Goal: Information Seeking & Learning: Learn about a topic

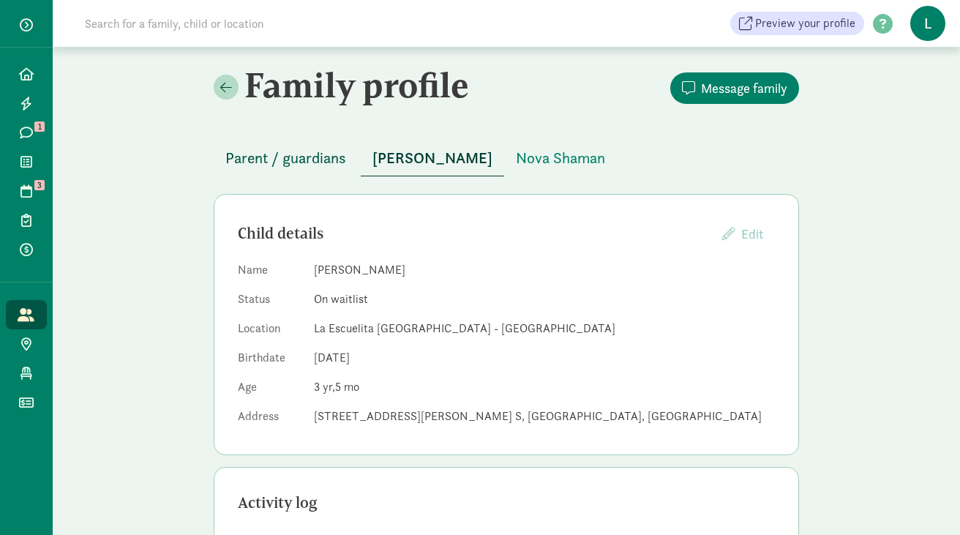
click at [310, 153] on span "Parent / guardians" at bounding box center [285, 157] width 121 height 23
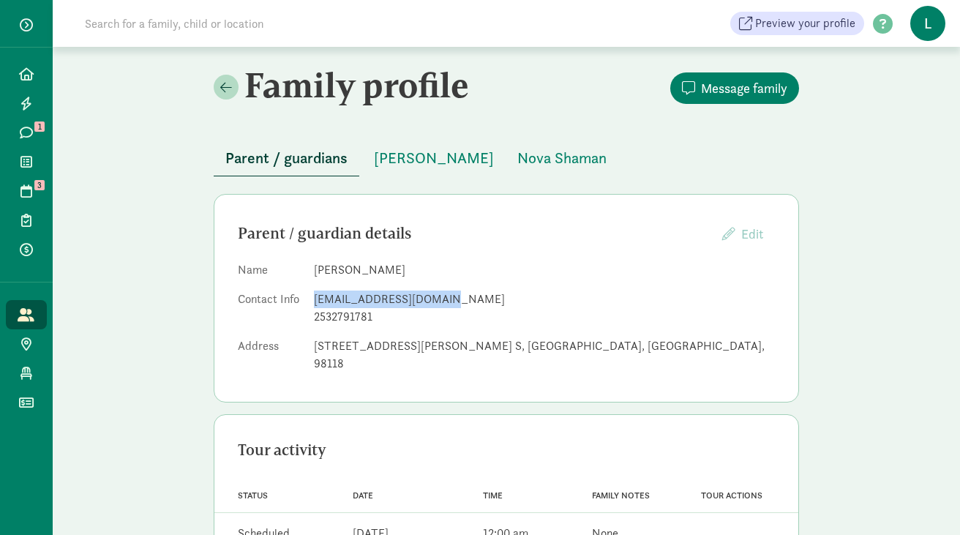
drag, startPoint x: 427, startPoint y: 302, endPoint x: 314, endPoint y: 298, distance: 113.5
click at [314, 298] on div "lissagilliam@gmail.com" at bounding box center [544, 300] width 461 height 18
copy div "lissagilliam@gmail.com"
click at [414, 168] on span "Leo Shaman" at bounding box center [434, 157] width 120 height 23
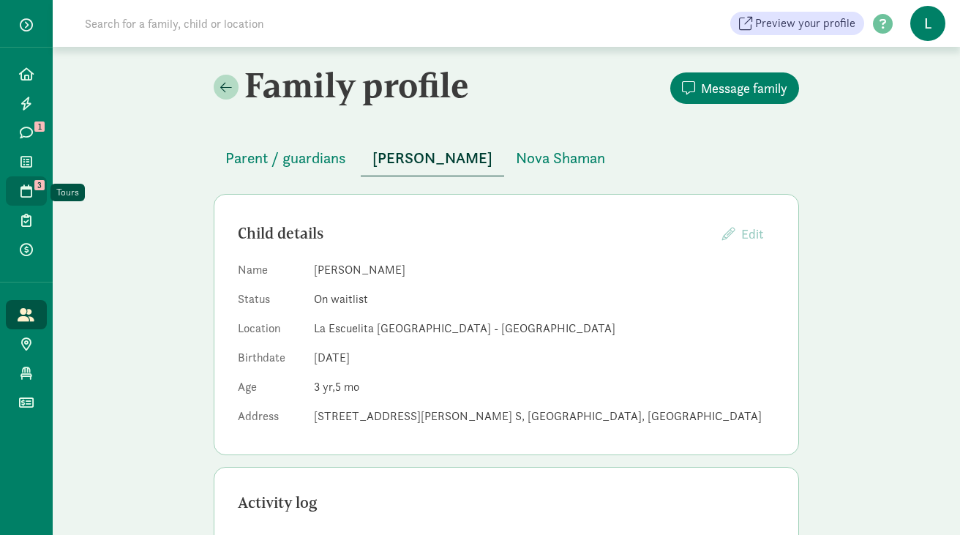
click at [30, 185] on icon at bounding box center [26, 190] width 12 height 13
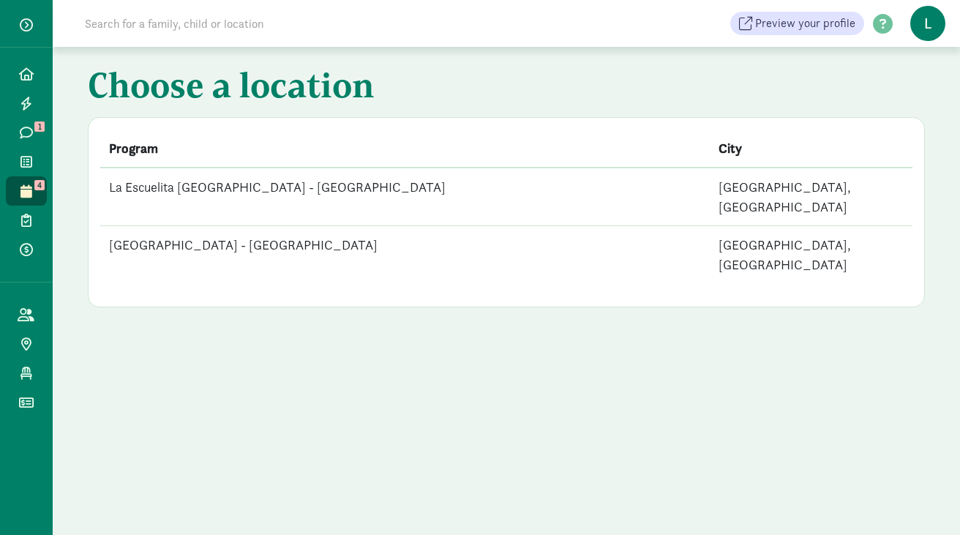
click at [328, 190] on td "La Escuelita [GEOGRAPHIC_DATA] - [GEOGRAPHIC_DATA]" at bounding box center [405, 197] width 610 height 59
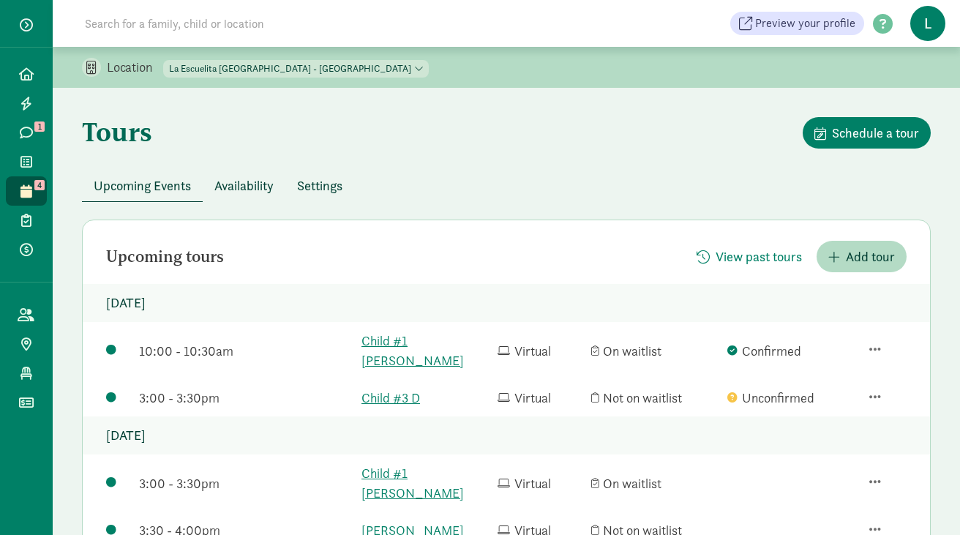
click at [255, 187] on span "Availability" at bounding box center [243, 186] width 59 height 20
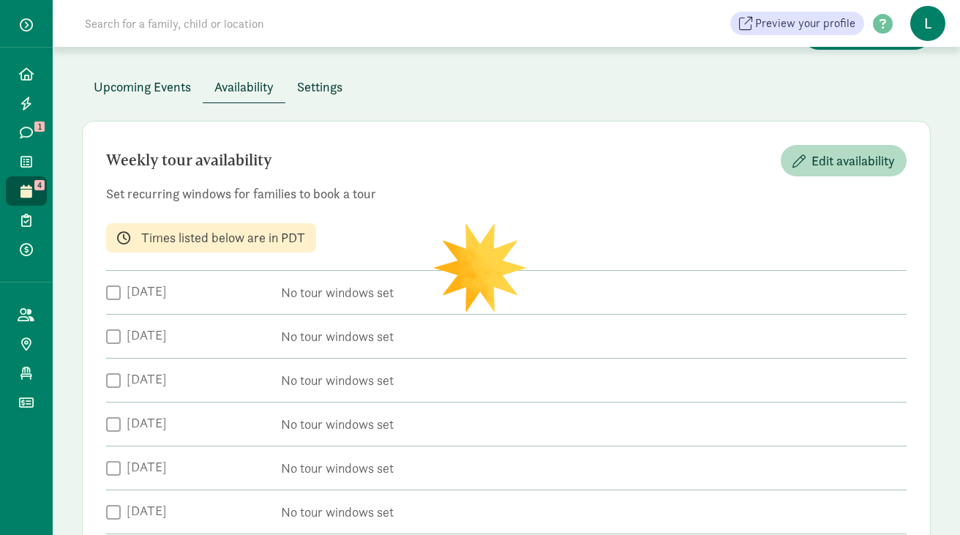
scroll to position [361, 0]
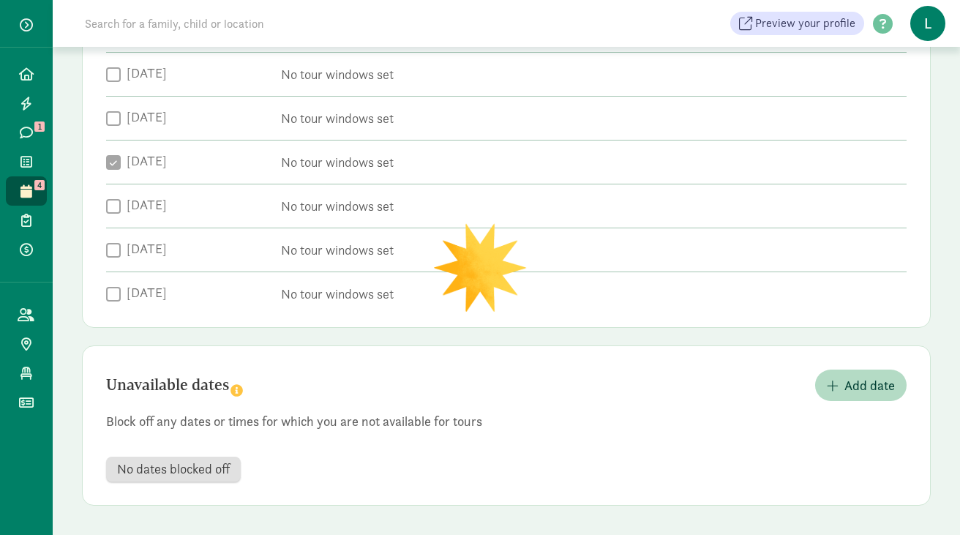
checkbox input "true"
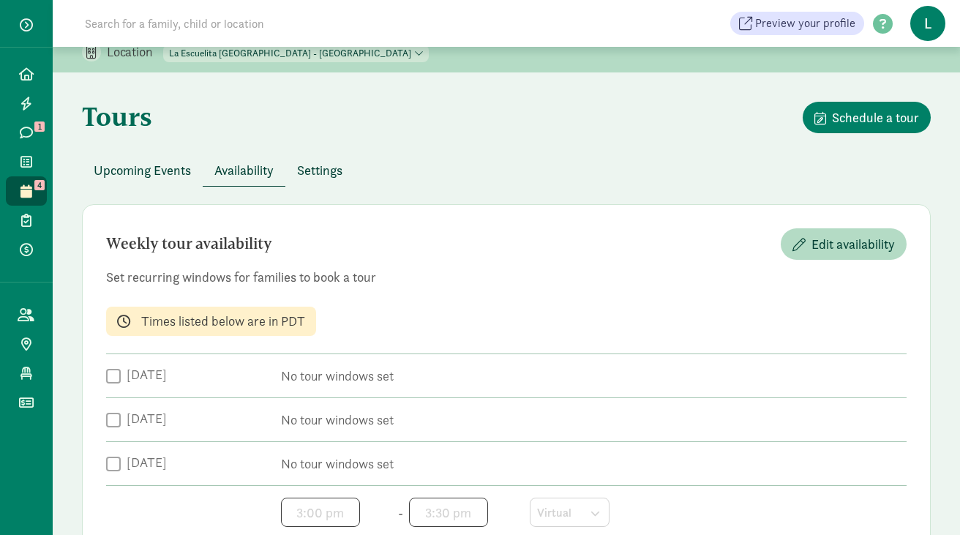
scroll to position [0, 0]
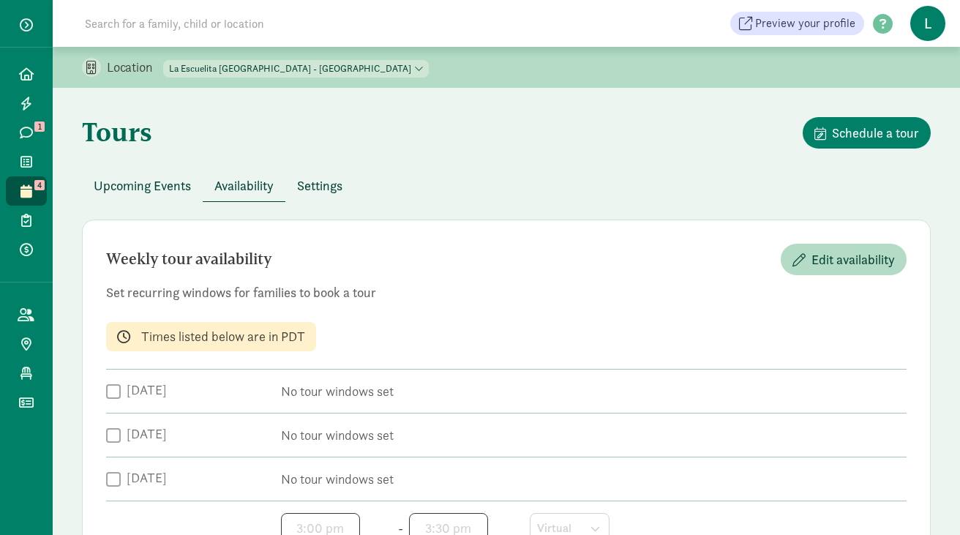
click at [164, 180] on span "Upcoming Events" at bounding box center [142, 186] width 97 height 20
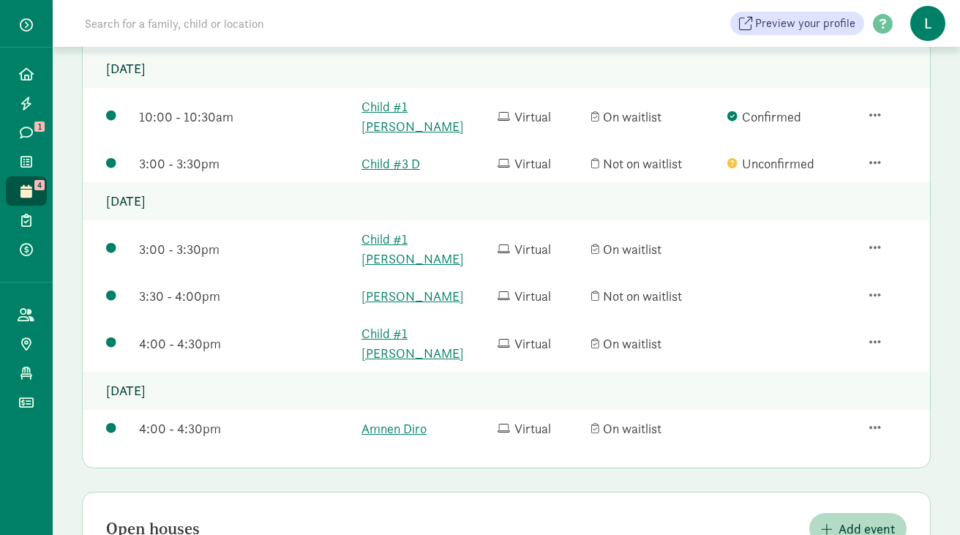
scroll to position [235, 0]
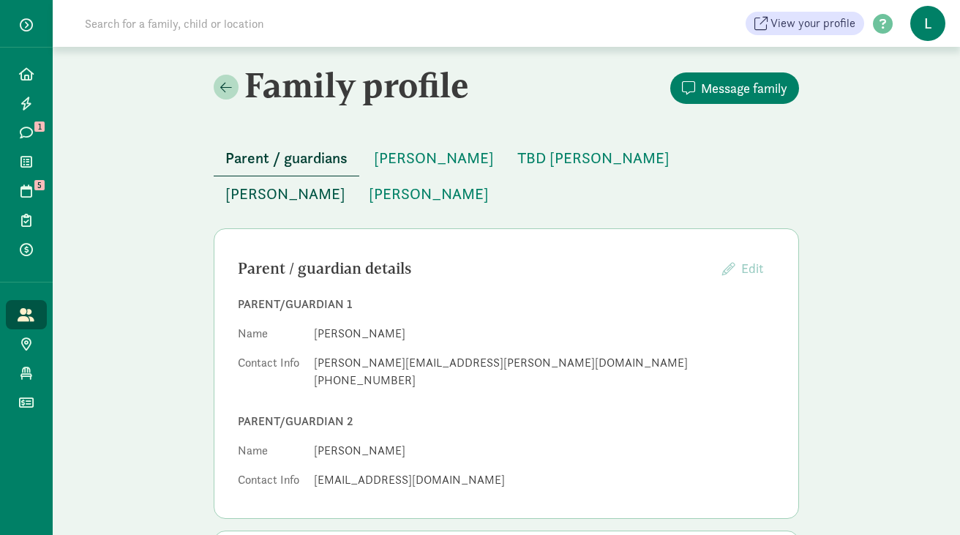
click at [345, 182] on span "Sophie Bartlett" at bounding box center [285, 193] width 120 height 23
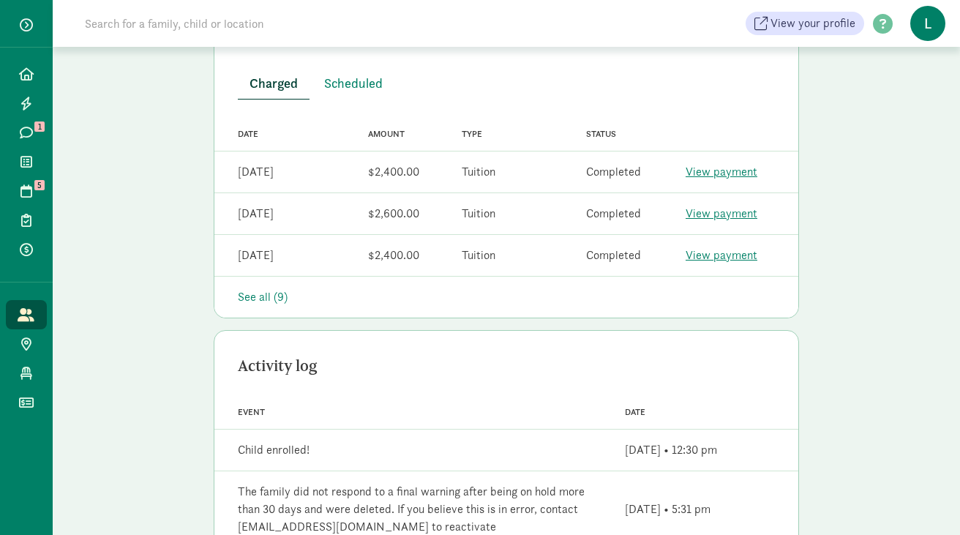
scroll to position [486, 0]
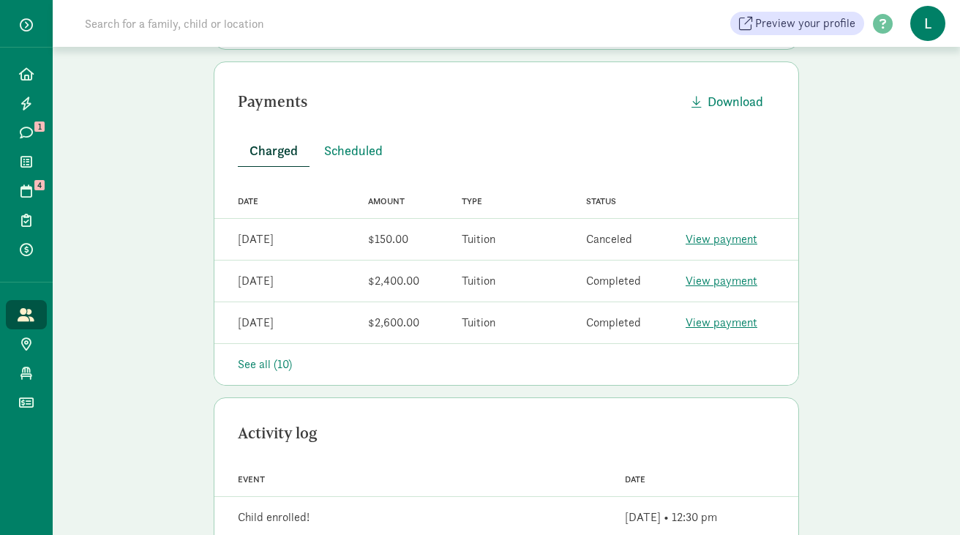
scroll to position [414, 0]
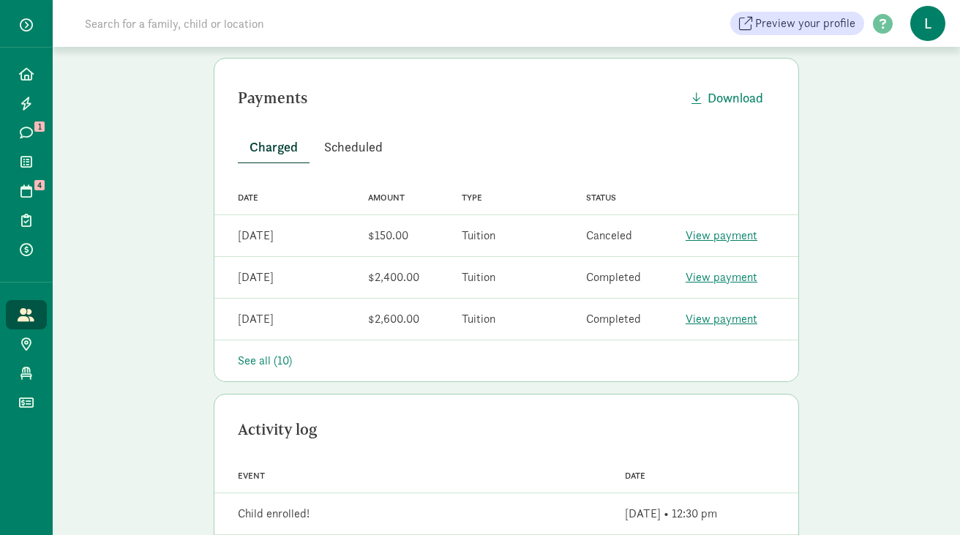
click at [359, 152] on span "Scheduled" at bounding box center [353, 147] width 59 height 20
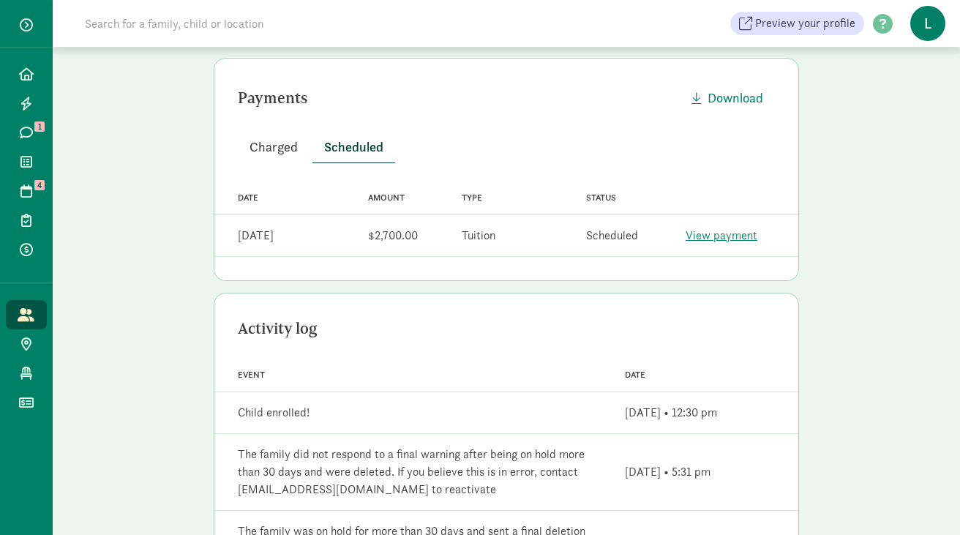
click at [270, 143] on span "Charged" at bounding box center [274, 147] width 48 height 20
